Goal: Check status

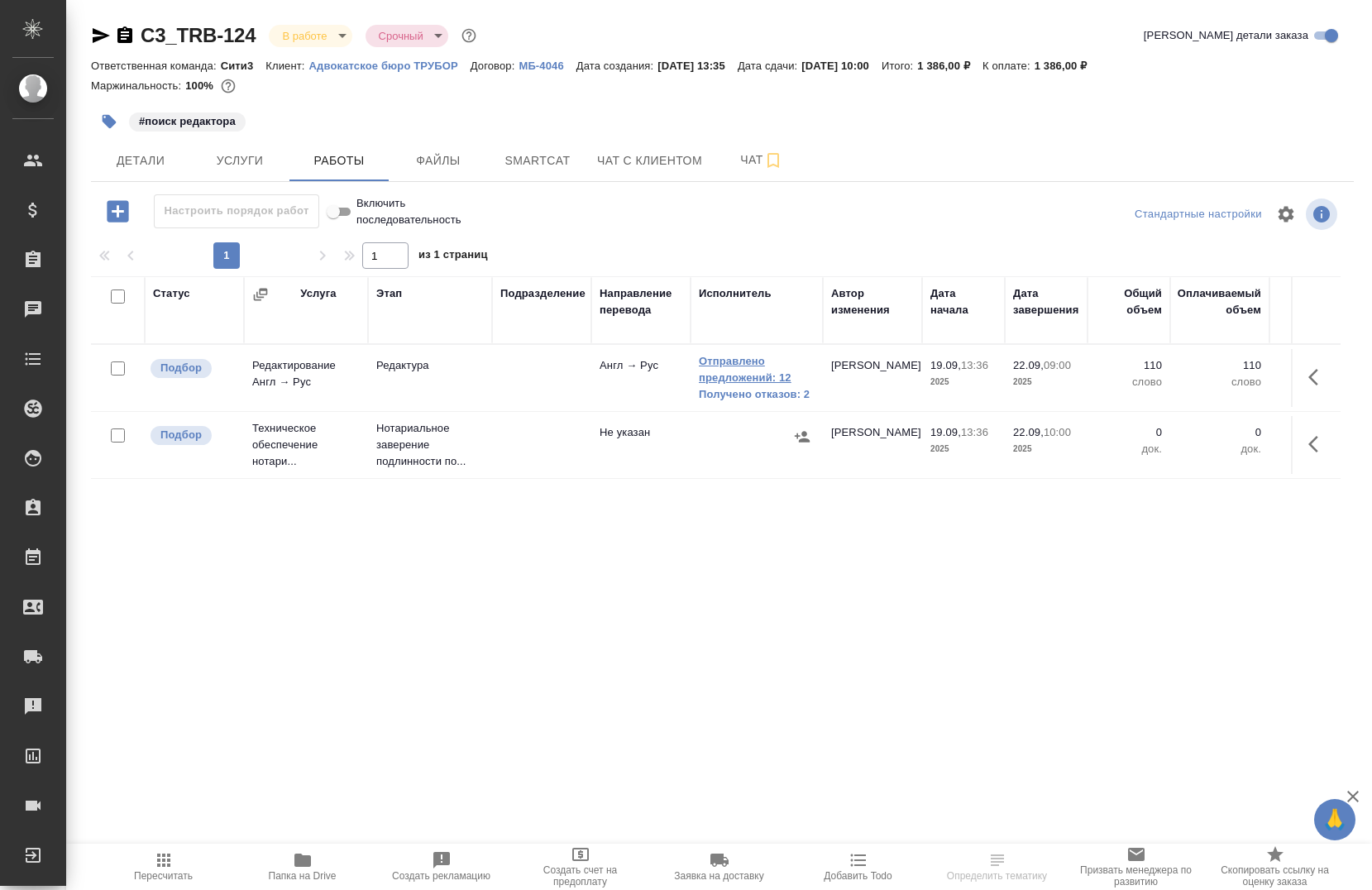
click at [740, 370] on link "Отправлено предложений: 12" at bounding box center [756, 370] width 115 height 33
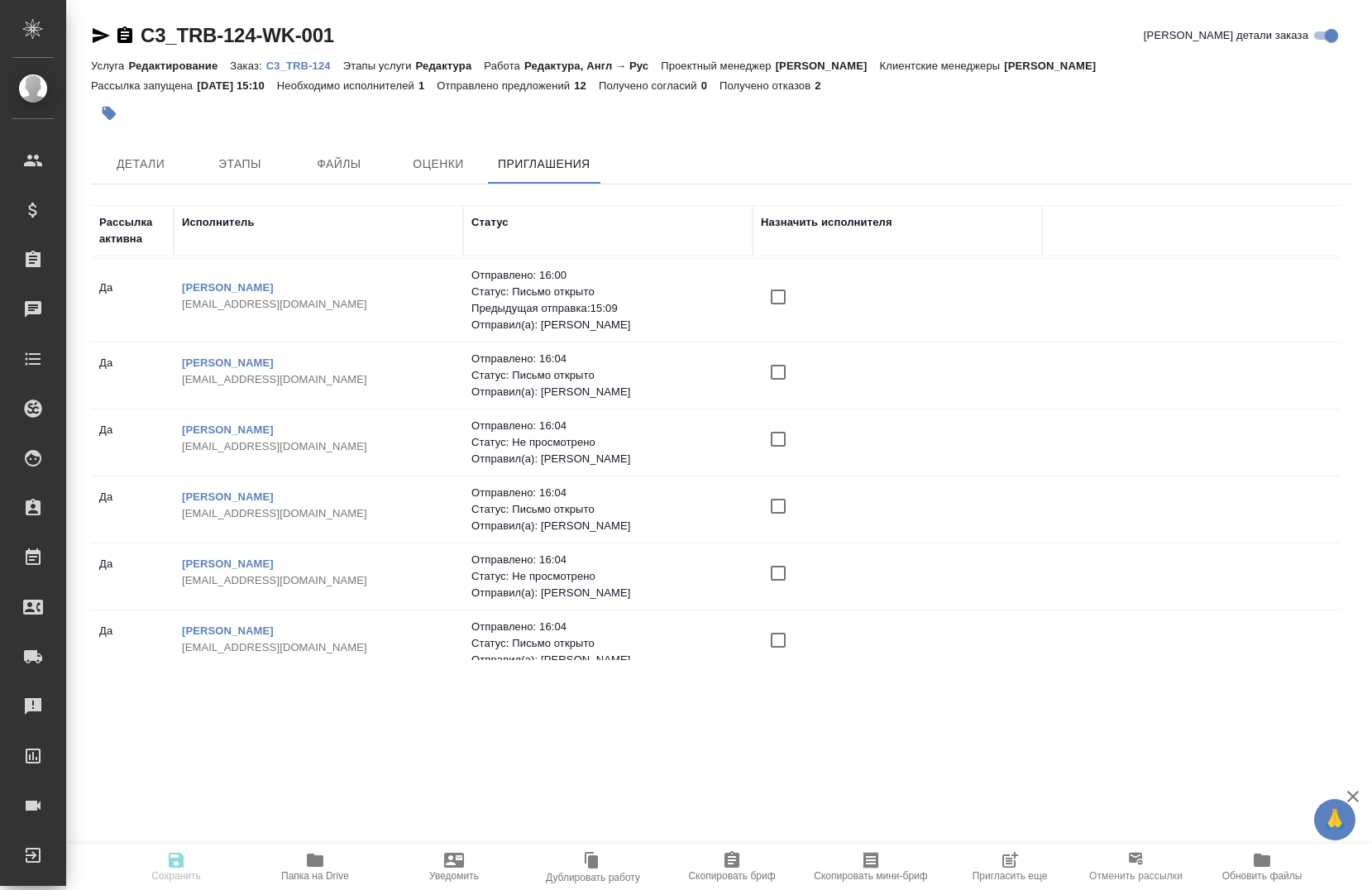
scroll to position [496, 0]
